Goal: Navigation & Orientation: Find specific page/section

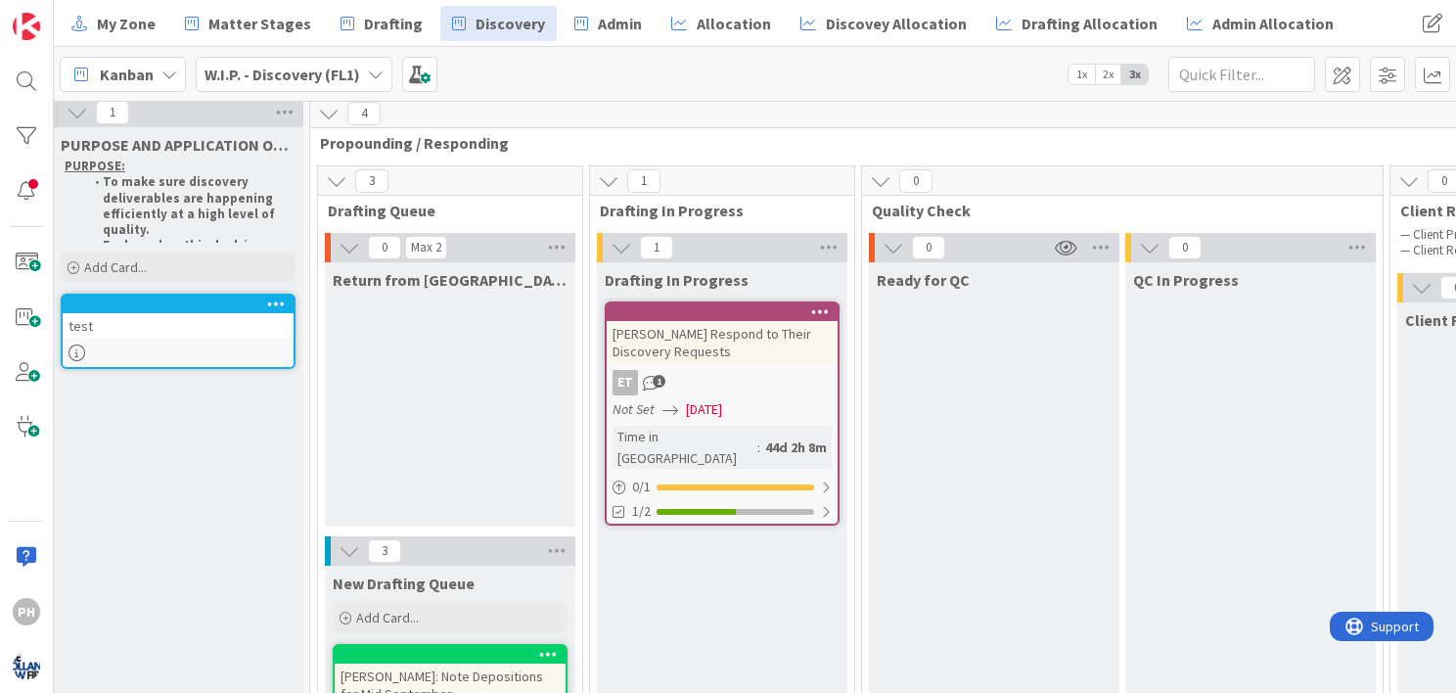
scroll to position [0, 8]
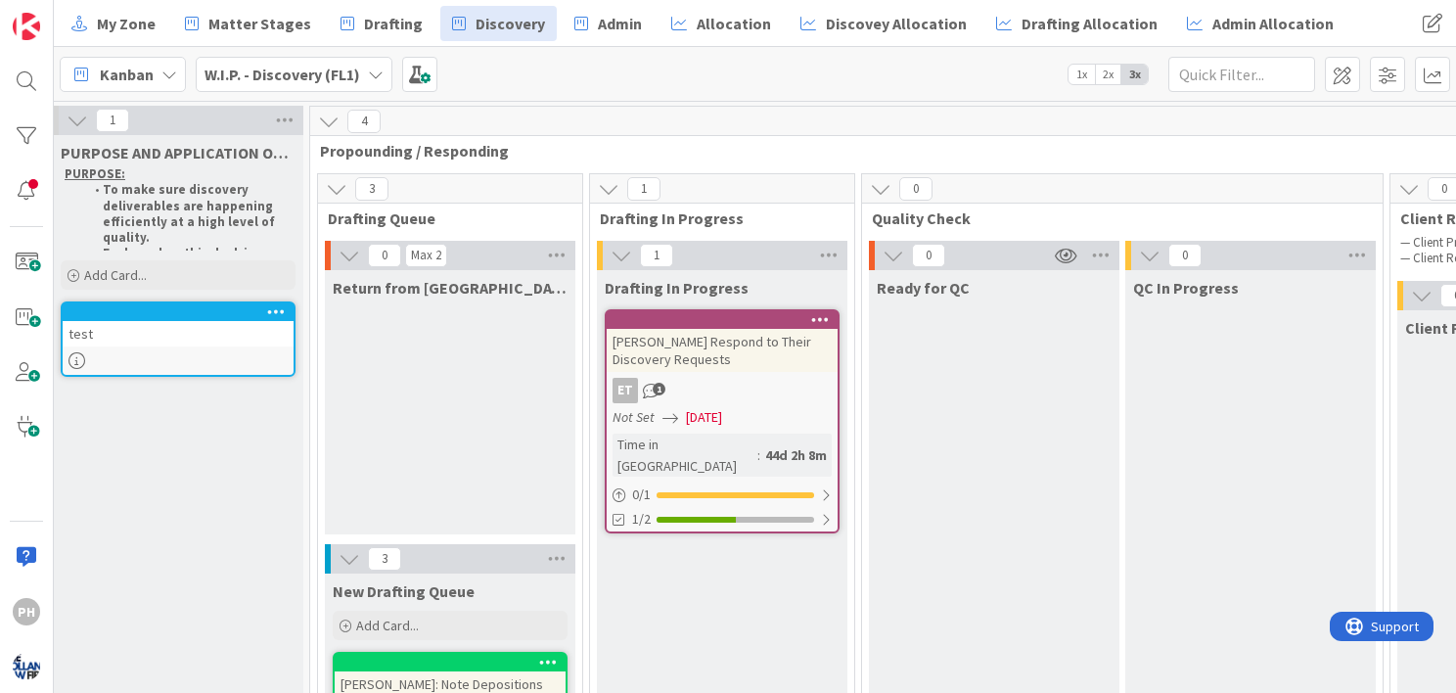
click at [195, 325] on div "test" at bounding box center [178, 333] width 231 height 25
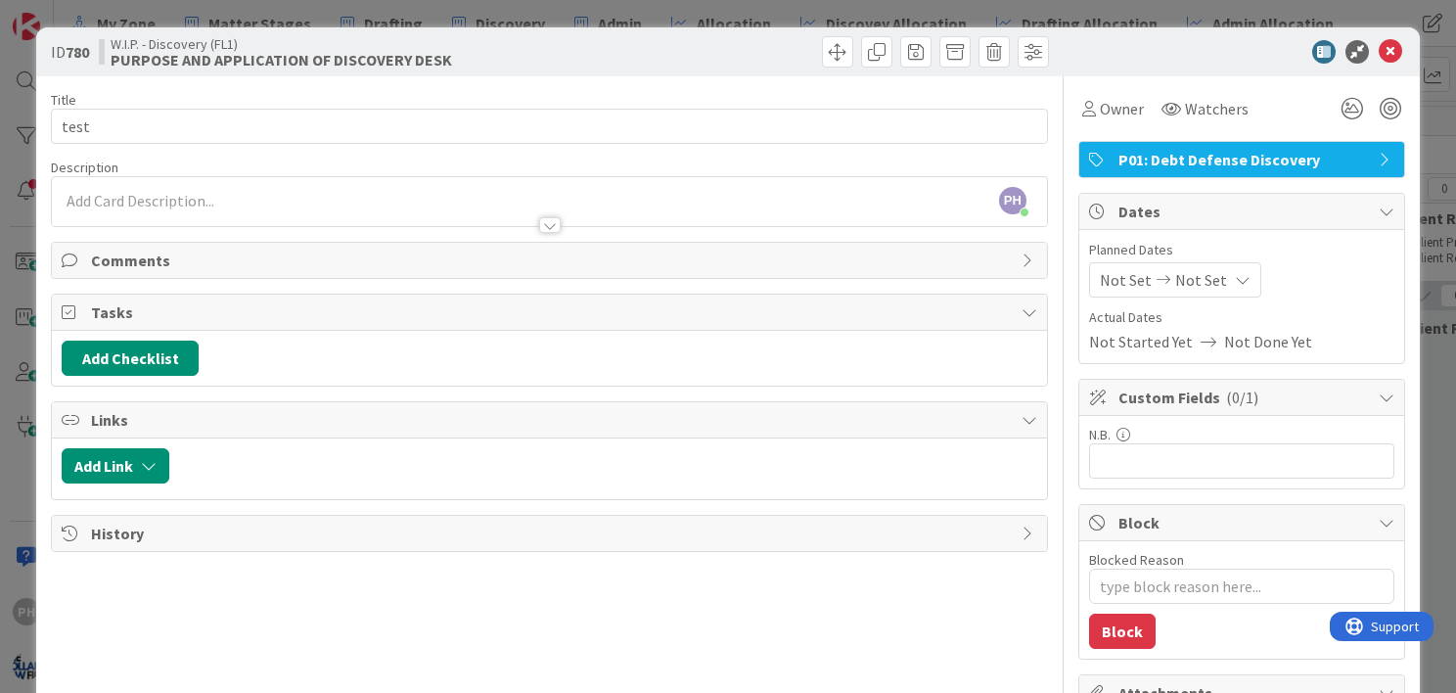
click at [1162, 149] on span "P01: Debt Defense Discovery" at bounding box center [1244, 159] width 251 height 23
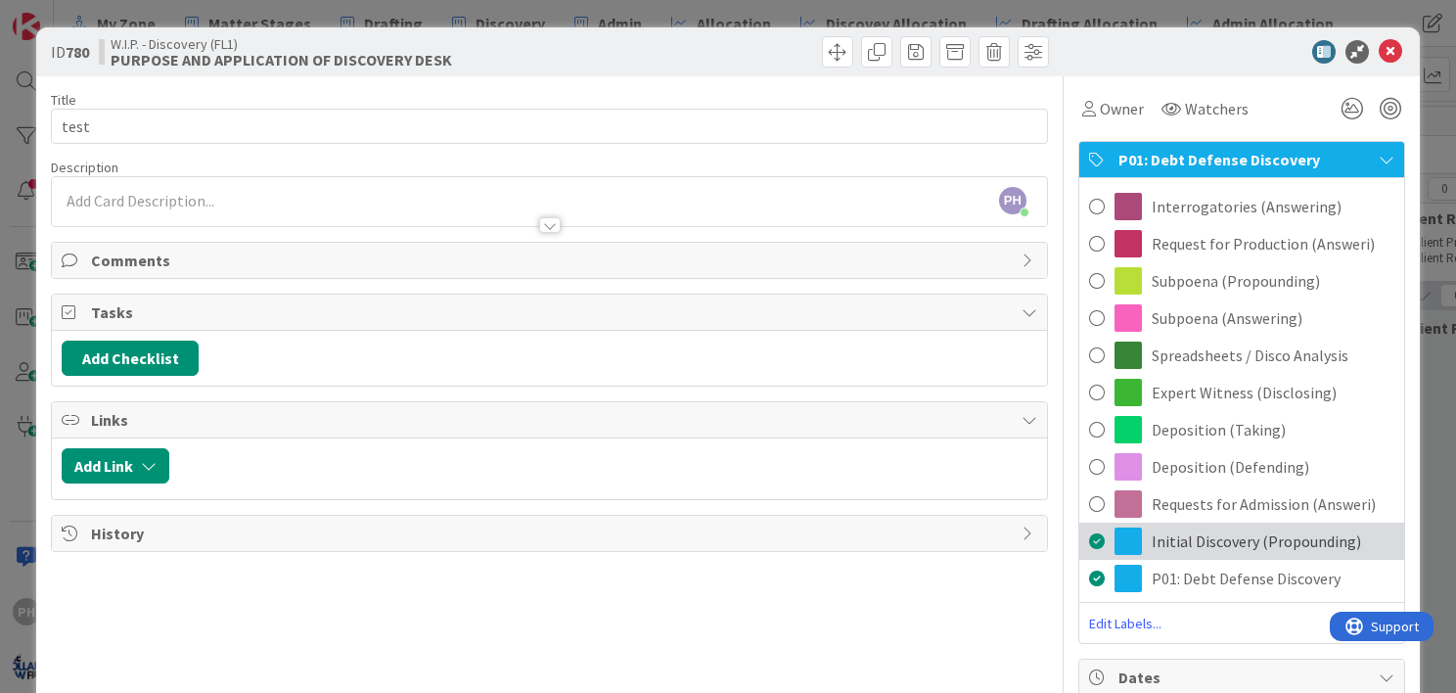
click at [1089, 530] on span at bounding box center [1097, 540] width 16 height 29
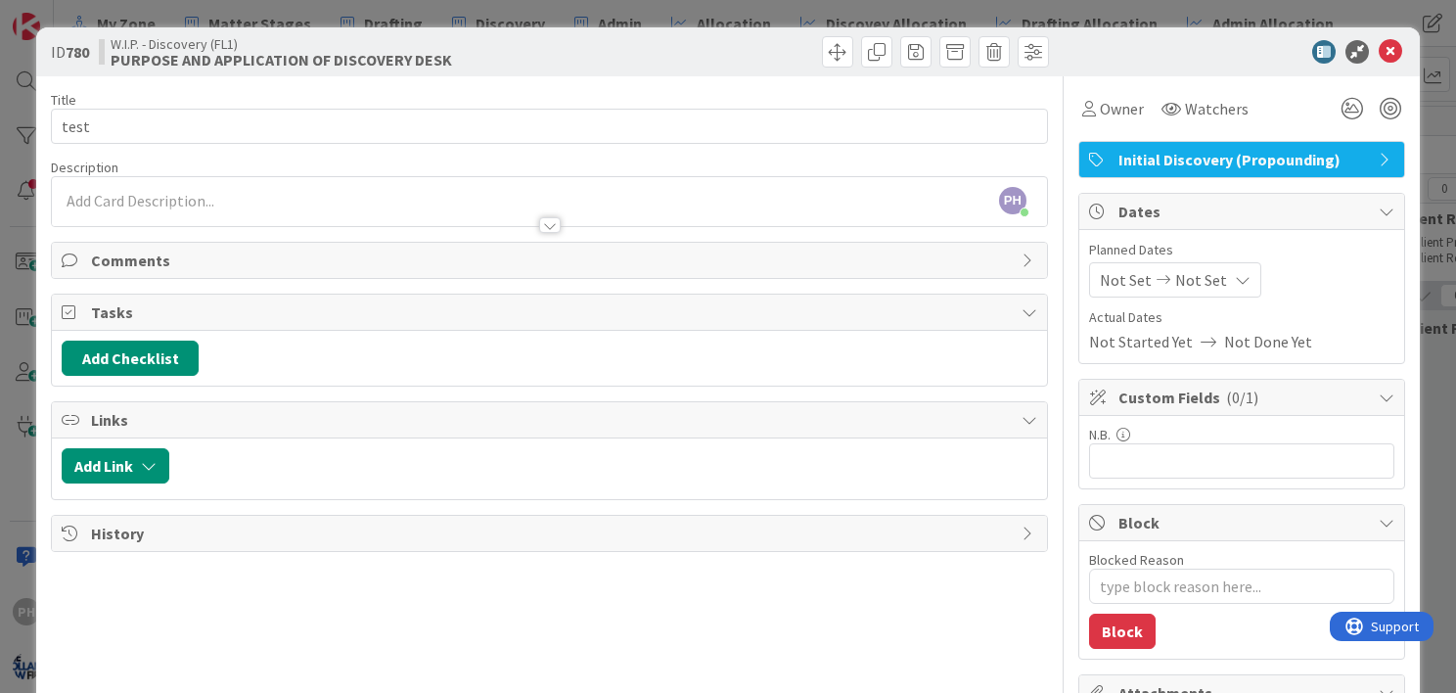
click at [1213, 164] on span "Initial Discovery (Propounding)" at bounding box center [1244, 159] width 251 height 23
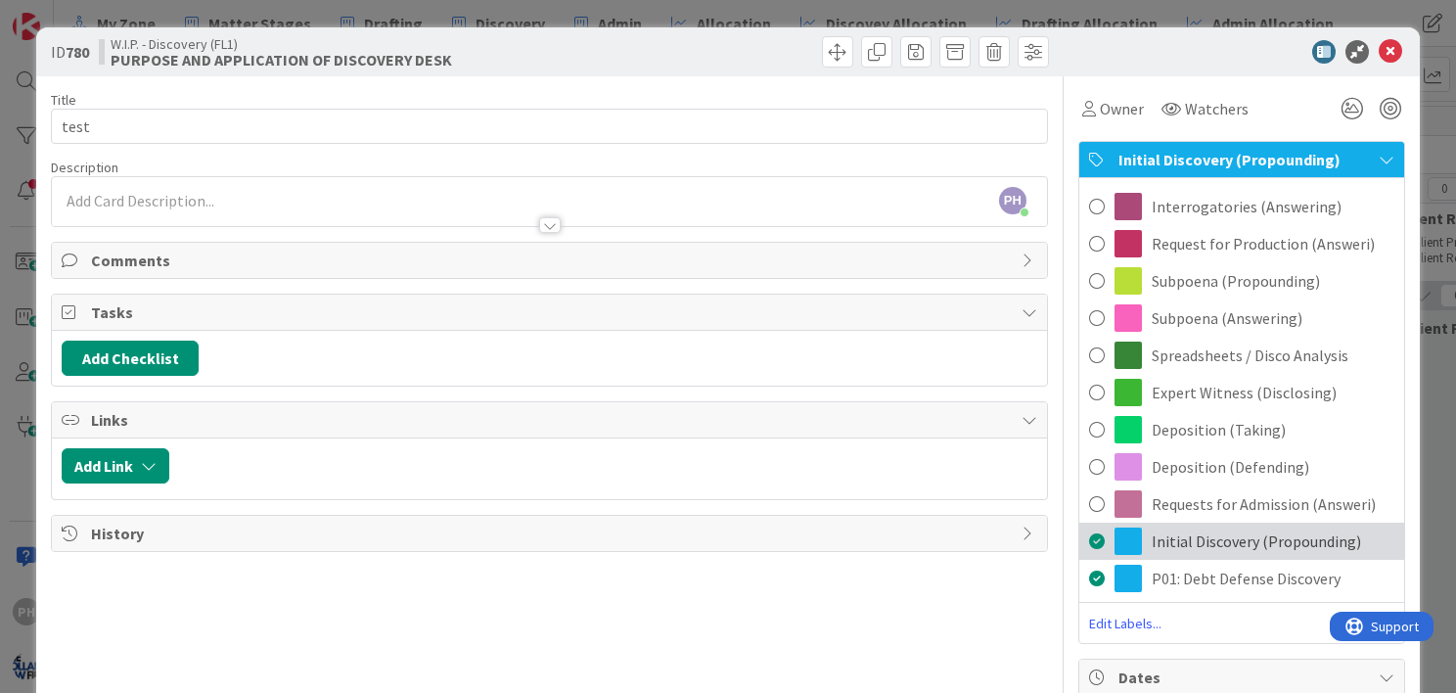
click at [1089, 531] on span at bounding box center [1097, 540] width 16 height 29
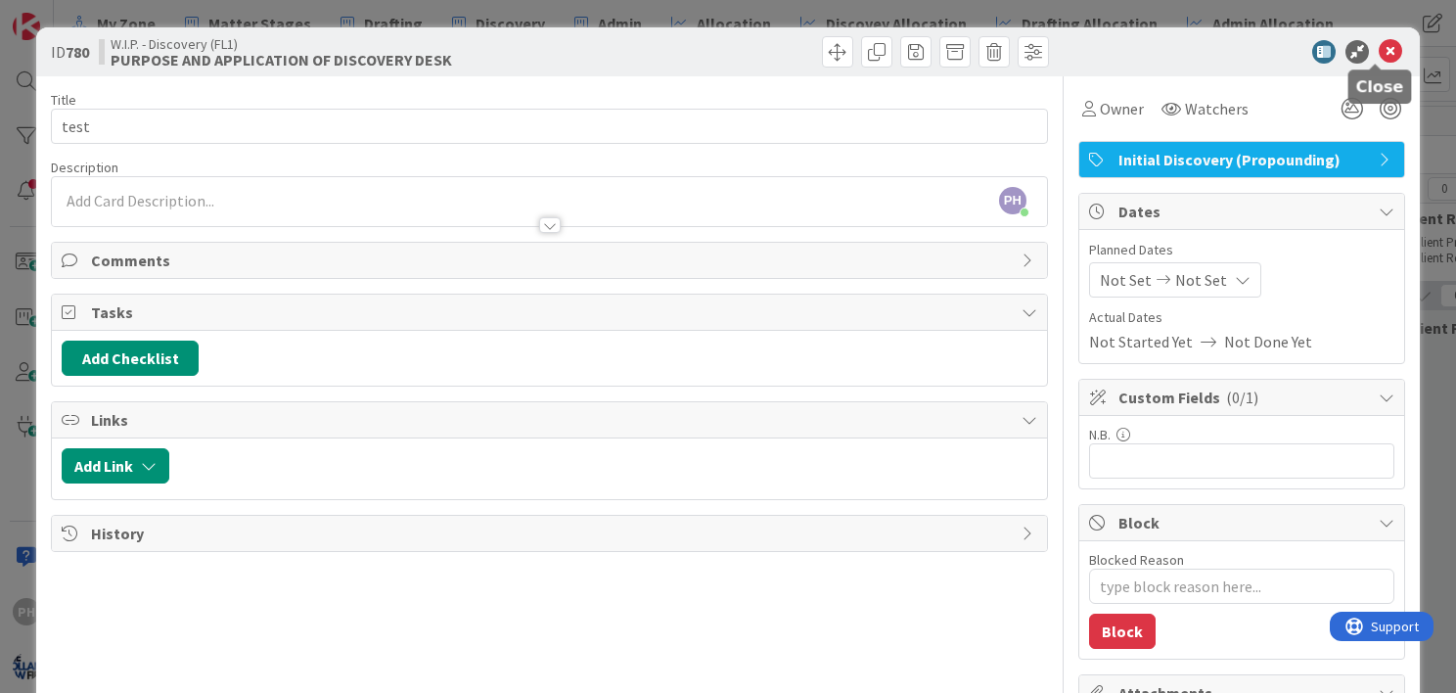
click at [1379, 47] on icon at bounding box center [1390, 51] width 23 height 23
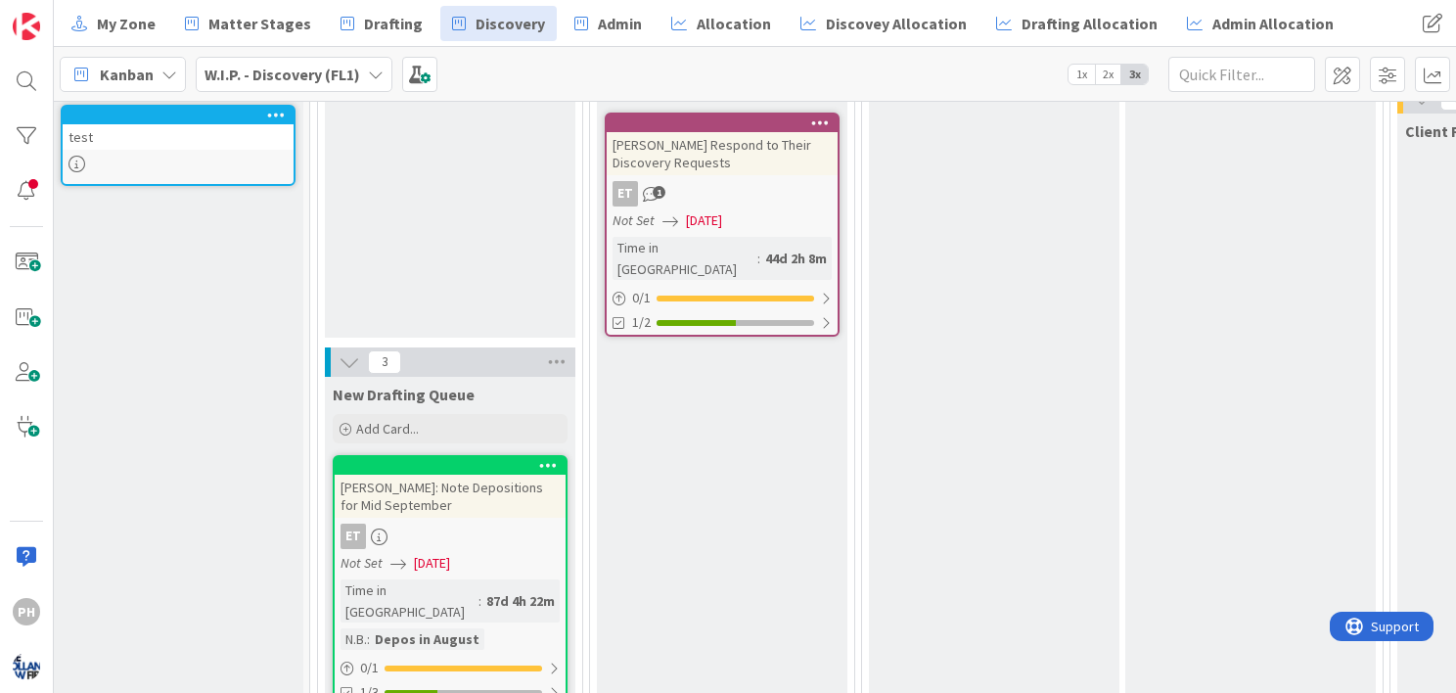
scroll to position [0, 8]
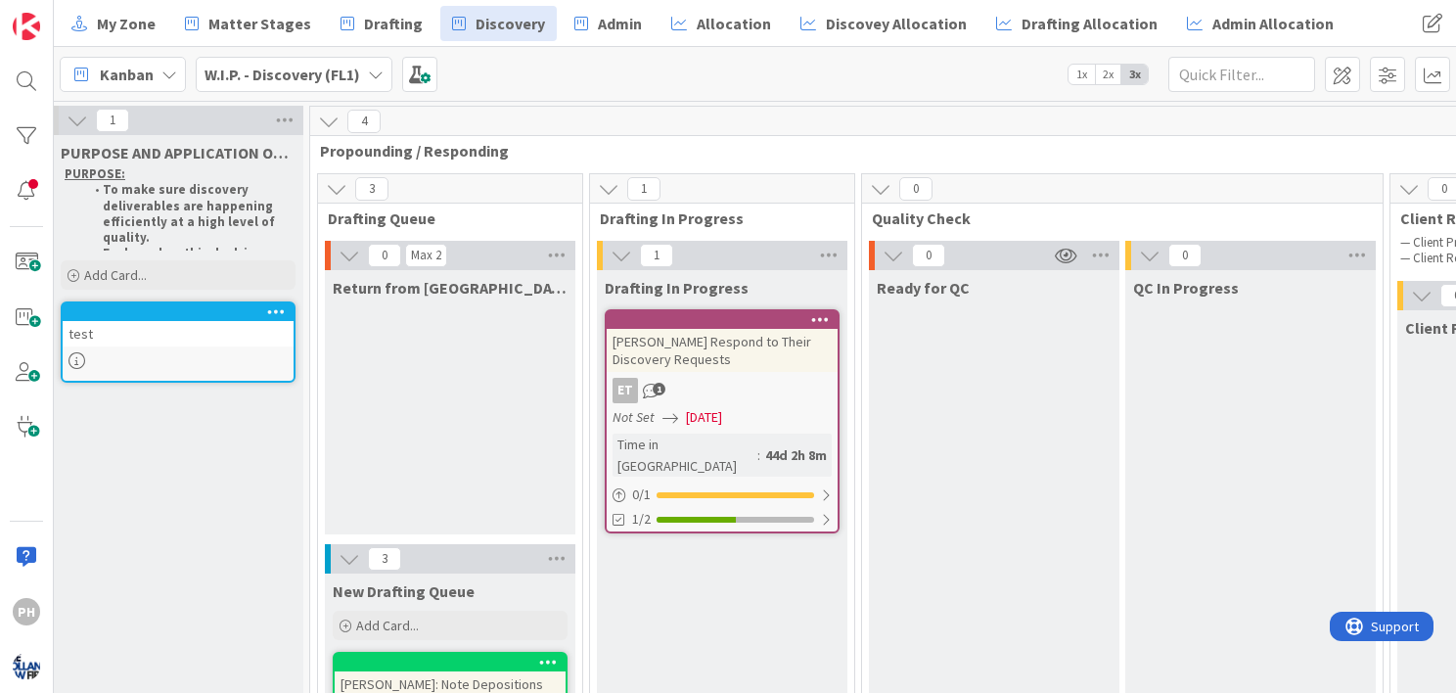
click at [72, 359] on icon at bounding box center [77, 360] width 17 height 17
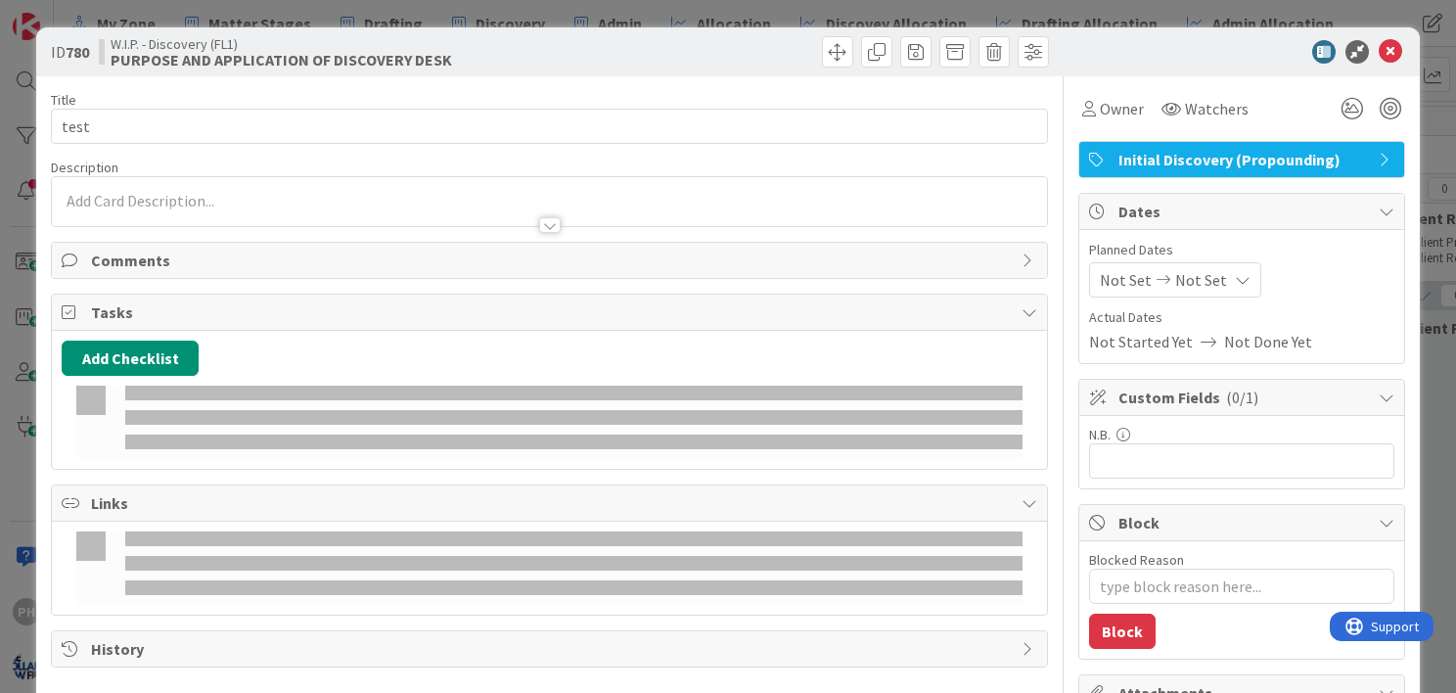
type textarea "x"
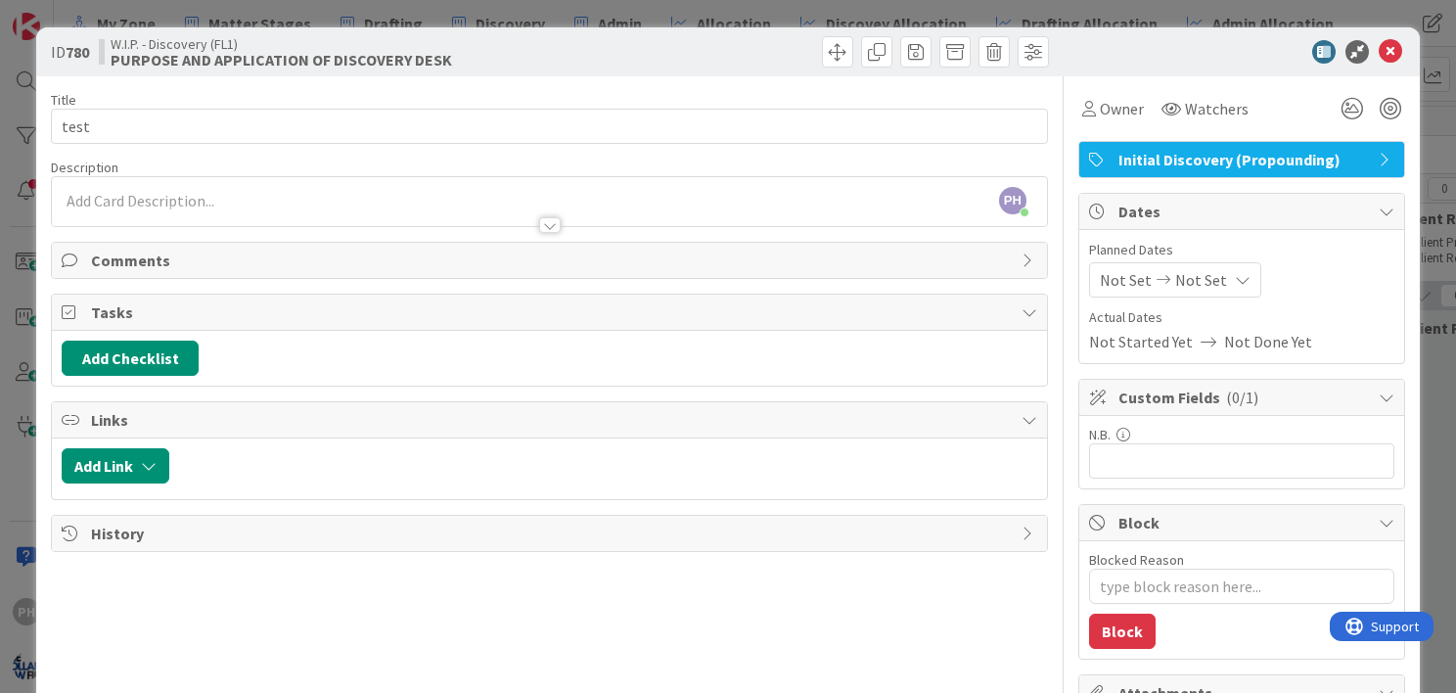
click at [1378, 38] on div "ID 780 W.I.P. - Discovery (FL1) PURPOSE AND APPLICATION OF DISCOVERY DESK" at bounding box center [728, 51] width 1384 height 49
click at [1379, 46] on icon at bounding box center [1390, 51] width 23 height 23
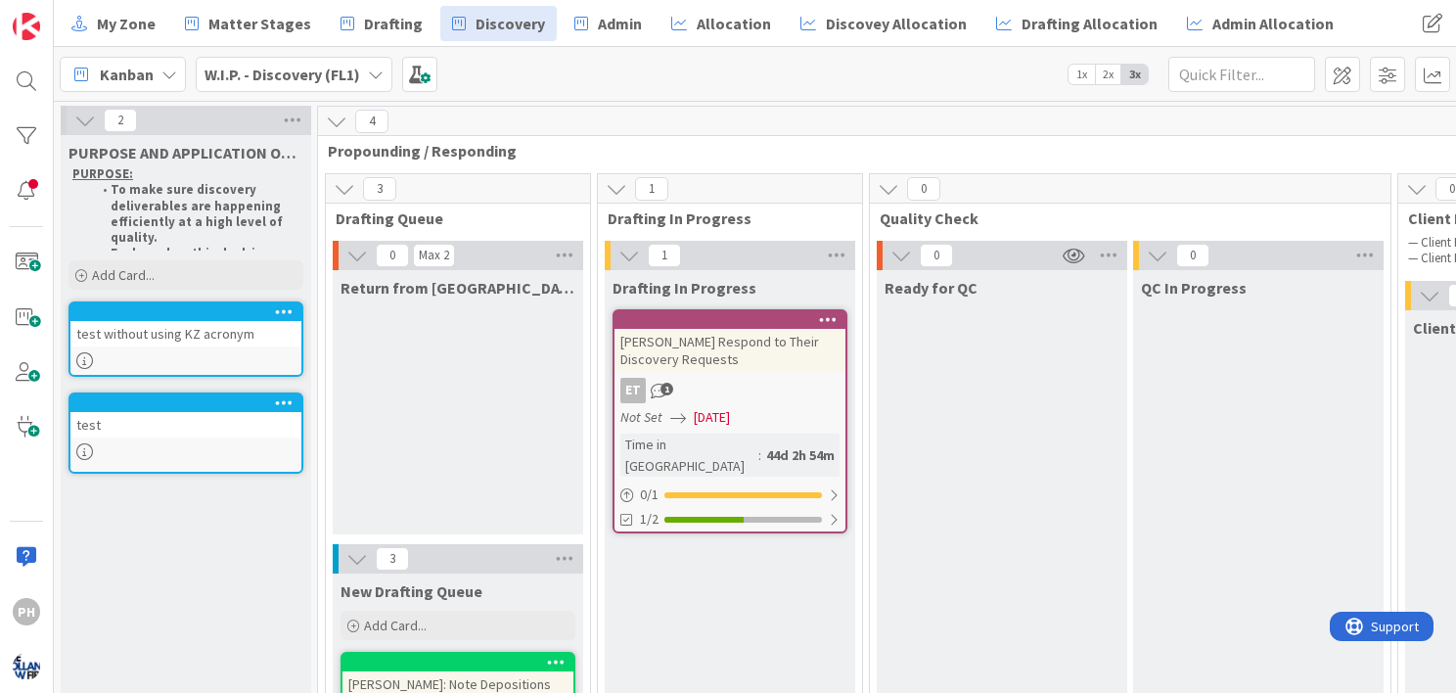
click at [170, 325] on div "test without using KZ acronym" at bounding box center [185, 333] width 231 height 25
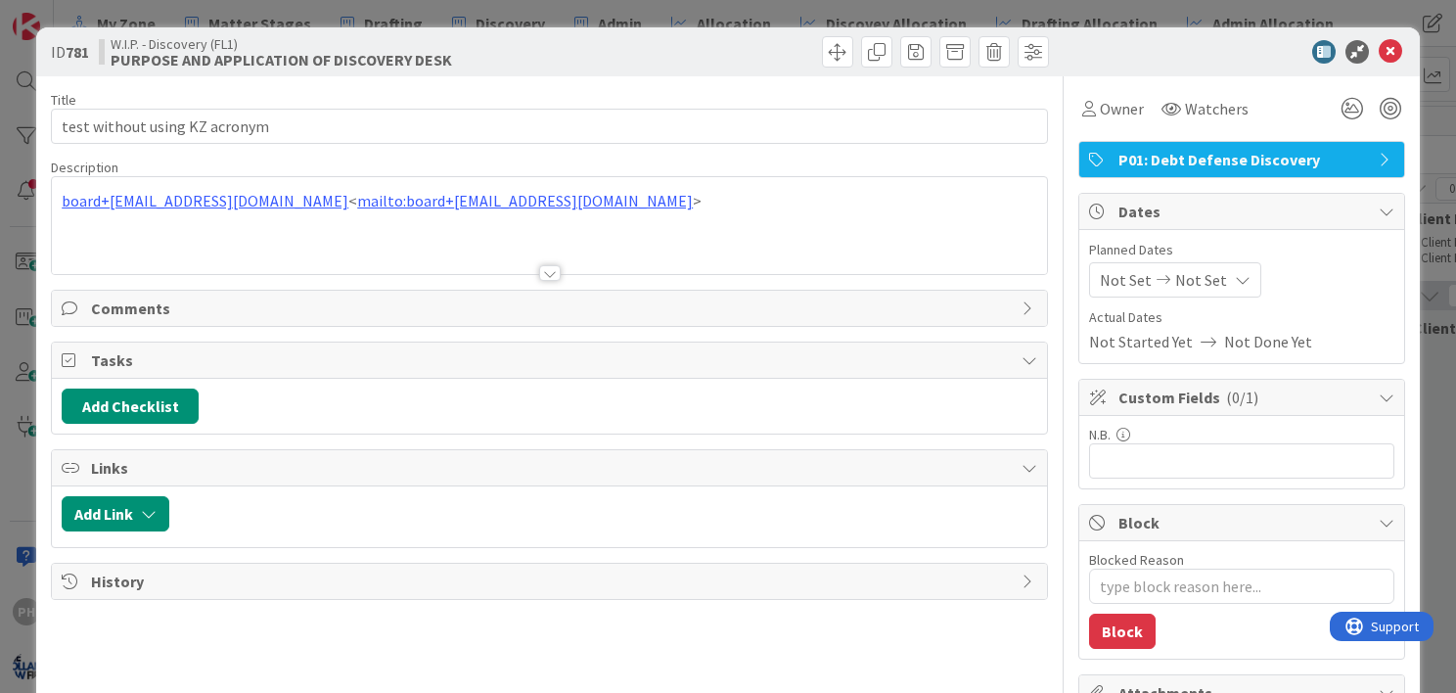
type textarea "x"
click at [1379, 49] on icon at bounding box center [1390, 51] width 23 height 23
